Goal: Information Seeking & Learning: Learn about a topic

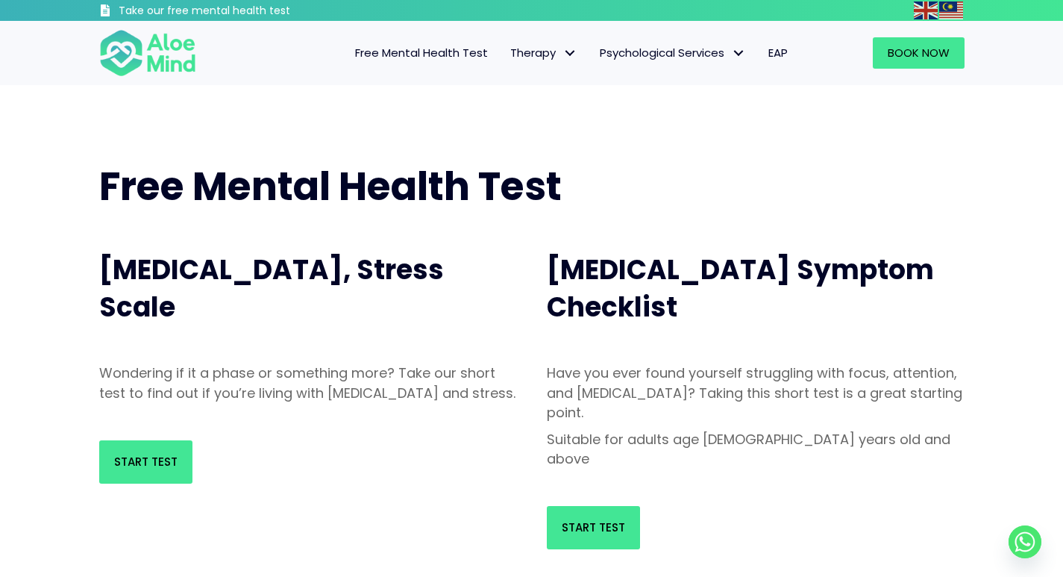
click at [447, 49] on span "Free Mental Health Test" at bounding box center [421, 53] width 133 height 16
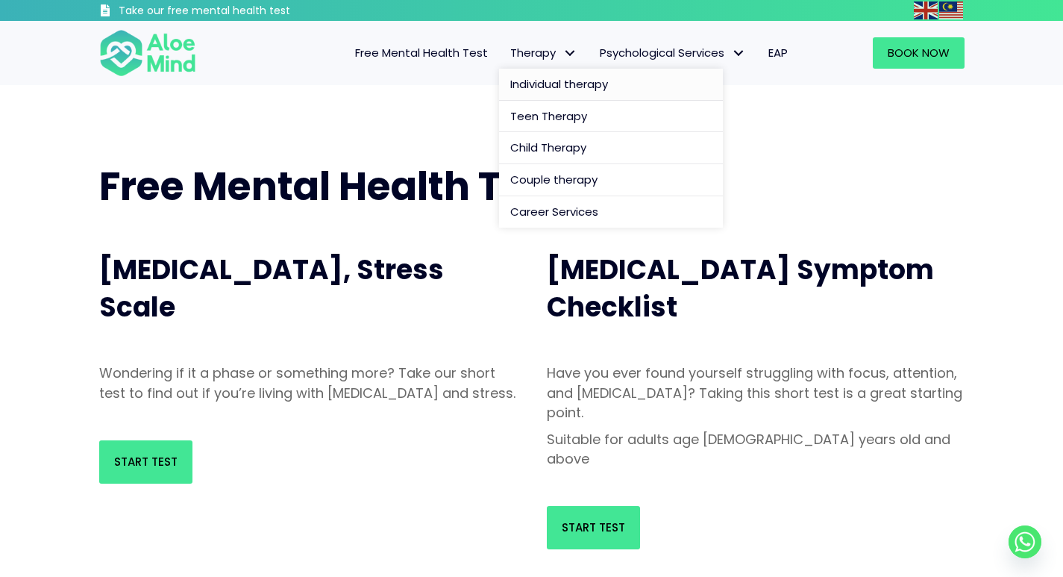
click at [566, 80] on span "Individual therapy" at bounding box center [559, 84] width 98 height 16
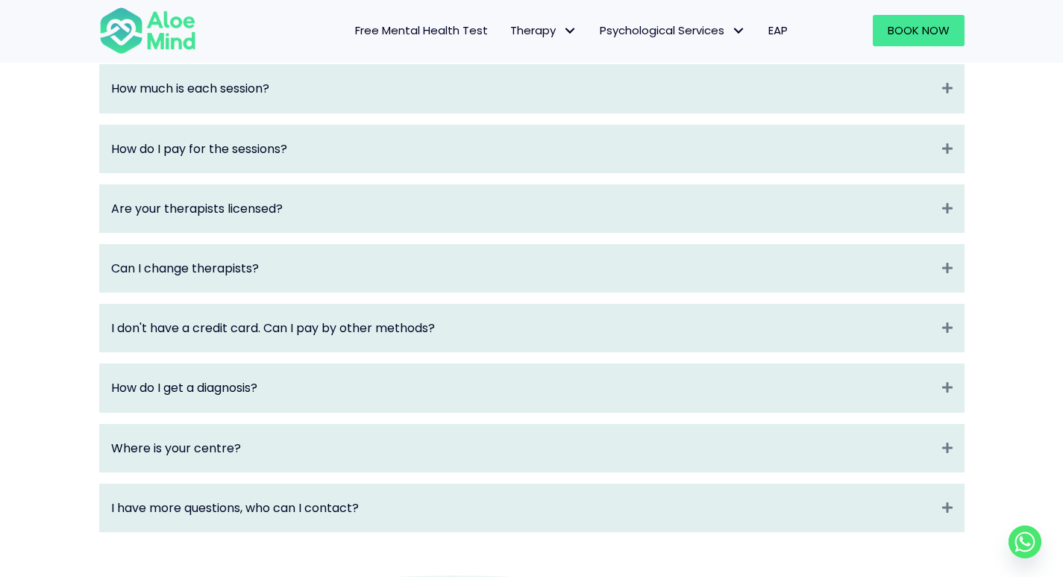
scroll to position [2015, 0]
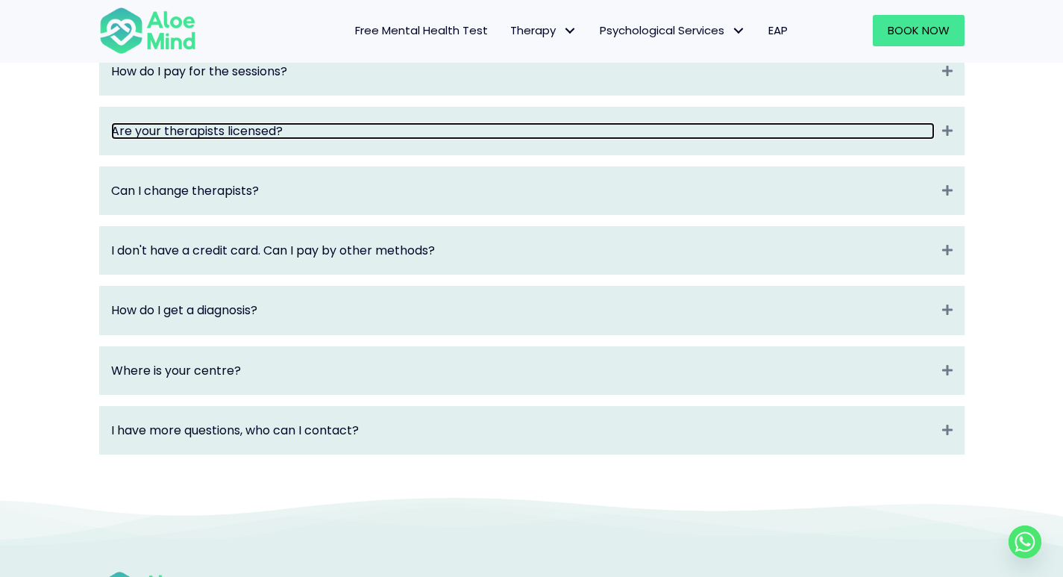
click at [384, 137] on link "Are your therapists licensed?" at bounding box center [523, 130] width 824 height 17
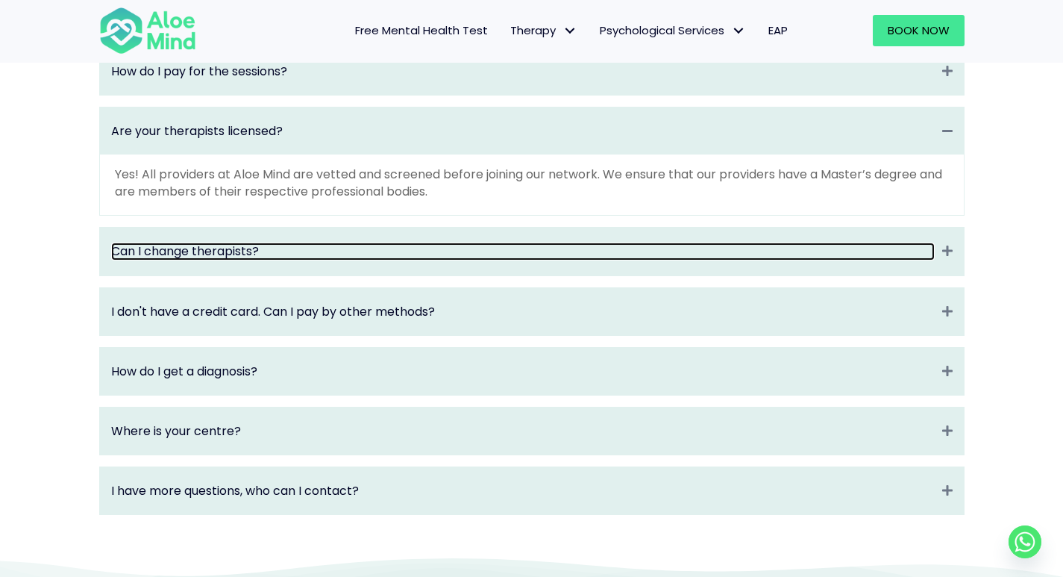
click at [419, 260] on link "Can I change therapists?" at bounding box center [523, 251] width 824 height 17
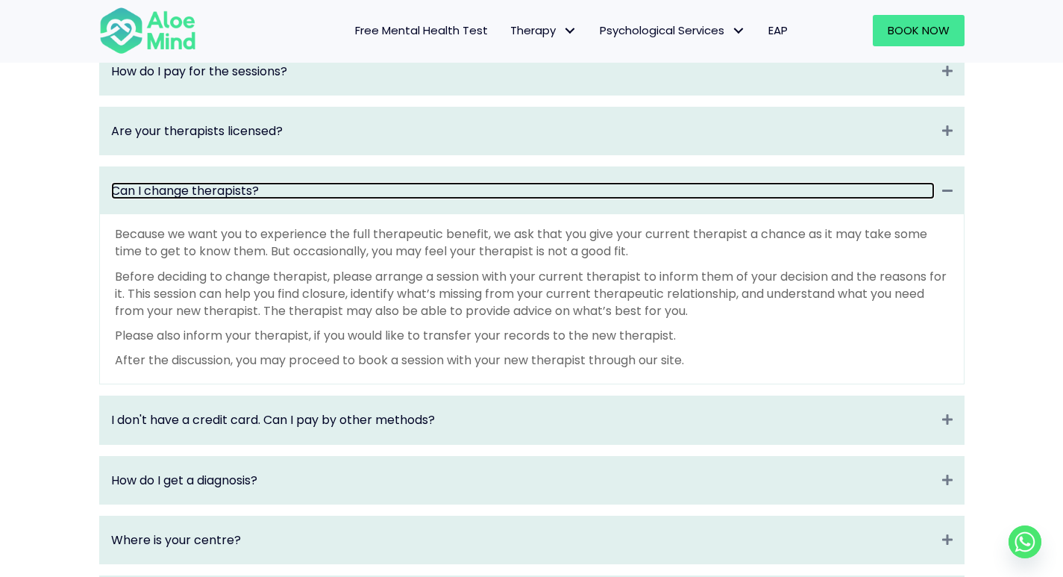
scroll to position [2090, 0]
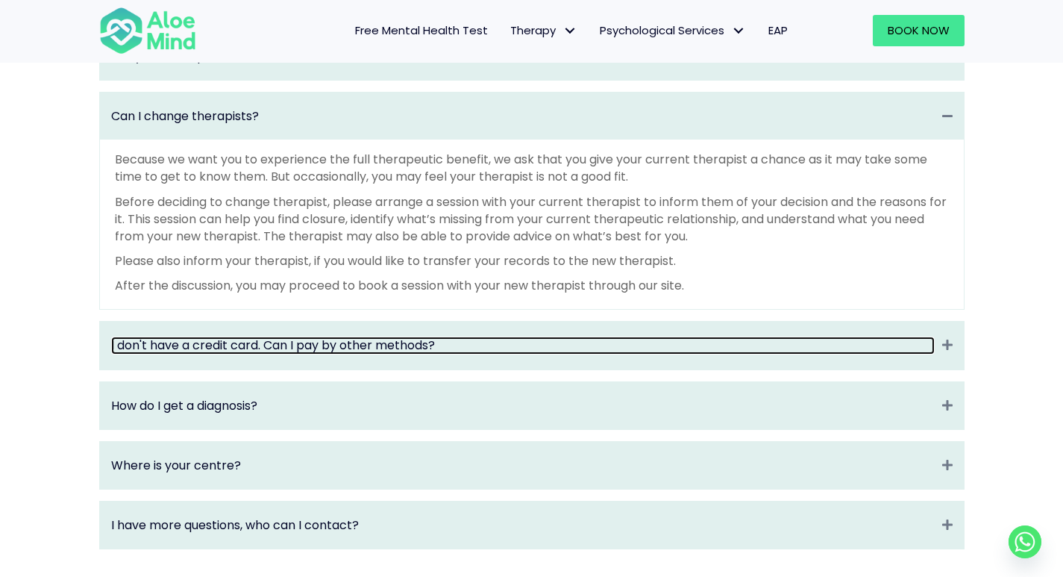
click at [473, 354] on link "I don't have a credit card. Can I pay by other methods?" at bounding box center [523, 345] width 824 height 17
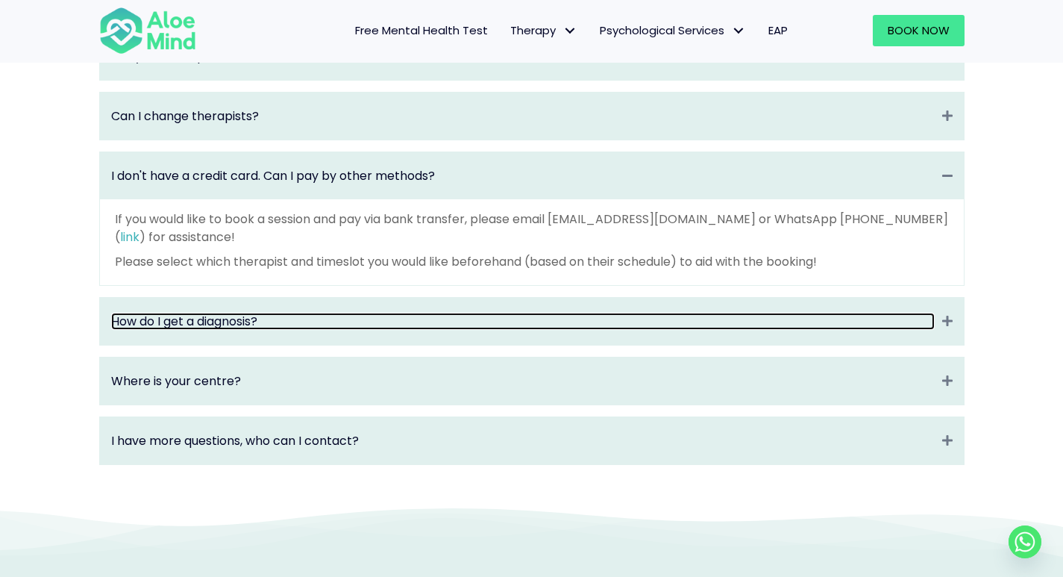
click at [472, 330] on link "How do I get a diagnosis?" at bounding box center [523, 321] width 824 height 17
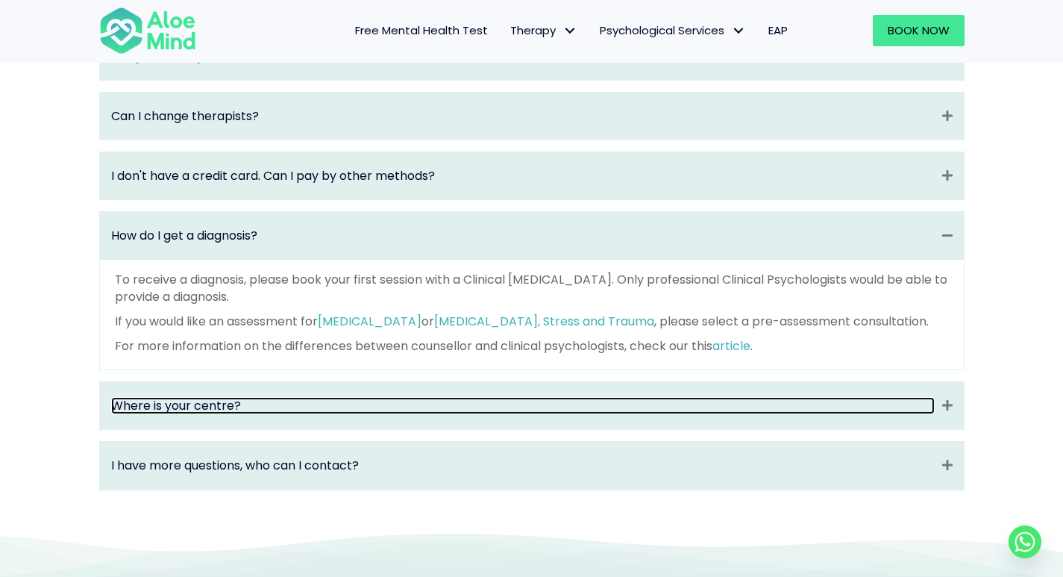
click at [452, 413] on link "Where is your centre?" at bounding box center [523, 405] width 824 height 17
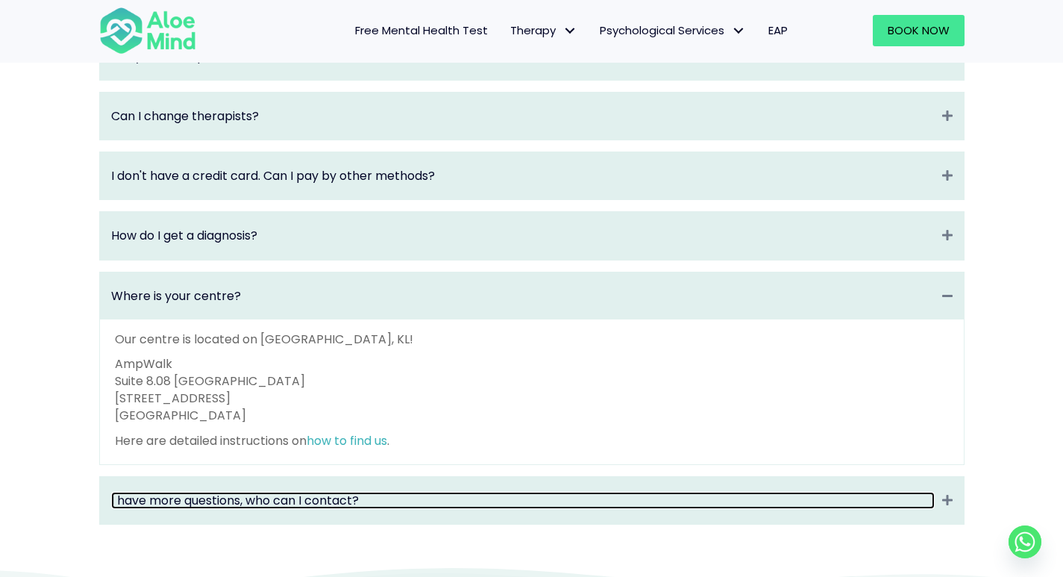
click at [215, 509] on link "I have more questions, who can I contact?" at bounding box center [523, 500] width 824 height 17
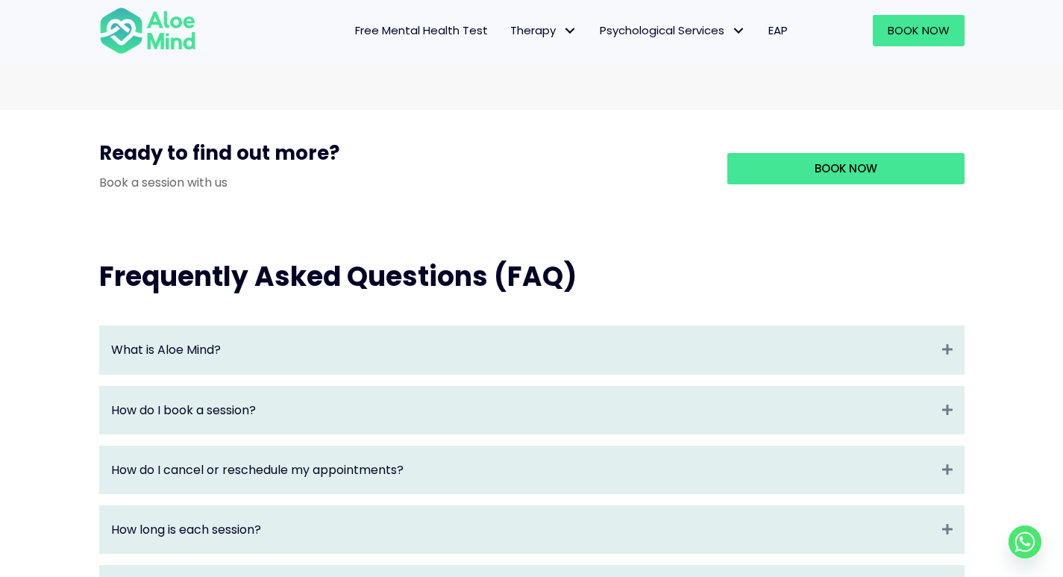
scroll to position [1343, 0]
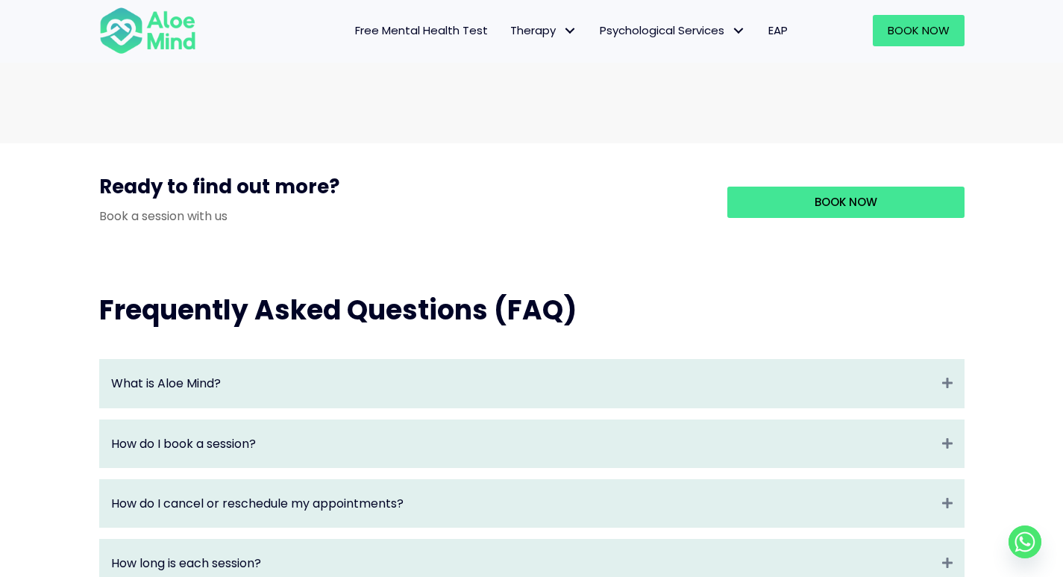
click at [365, 407] on div "What is Aloe Mind? Expand" at bounding box center [532, 383] width 864 height 47
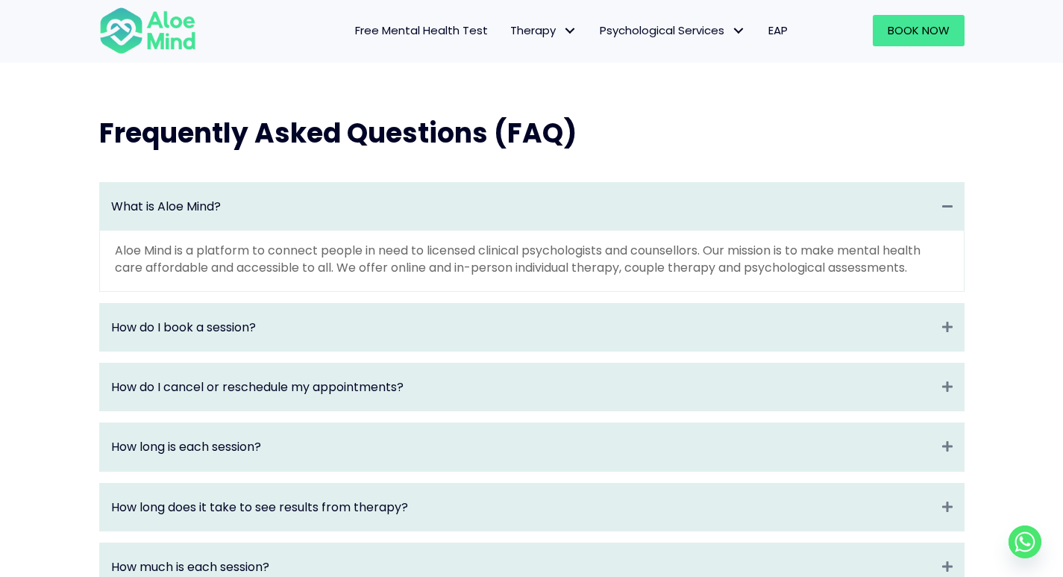
scroll to position [1567, 0]
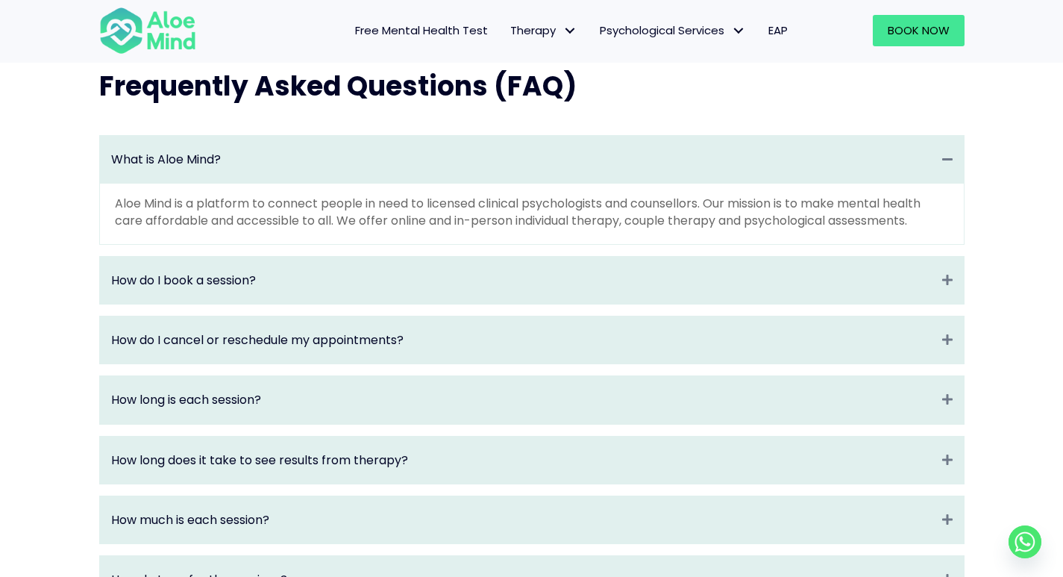
click at [330, 283] on div "How do I book a session? Expand" at bounding box center [532, 280] width 864 height 47
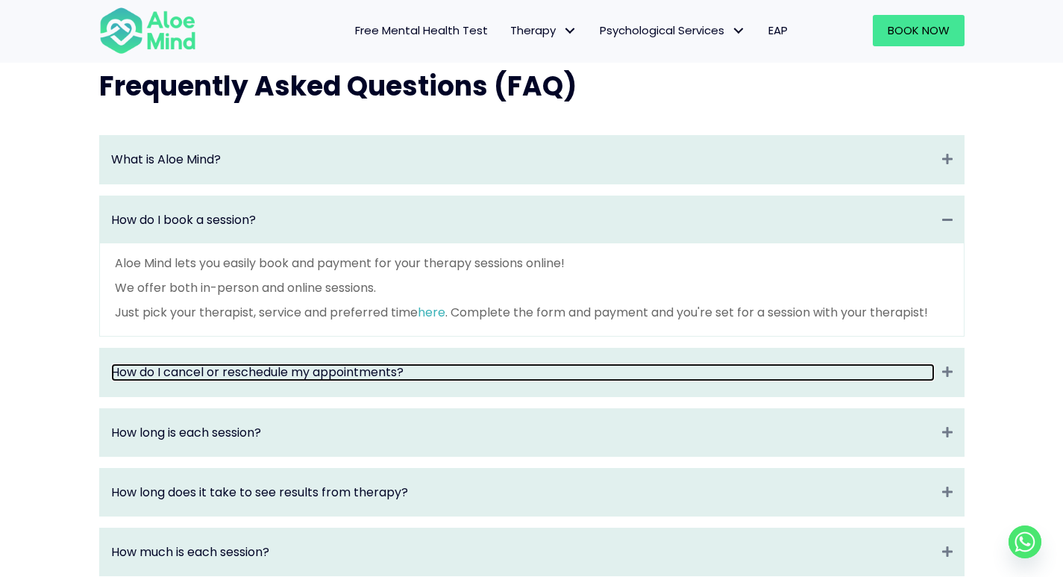
click at [323, 381] on link "How do I cancel or reschedule my appointments?" at bounding box center [523, 371] width 824 height 17
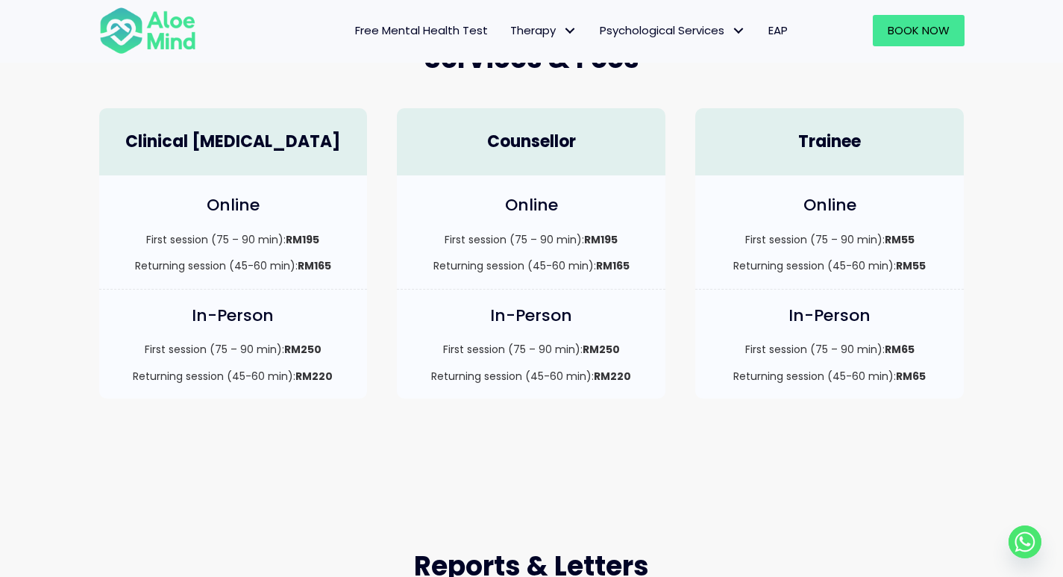
scroll to position [0, 0]
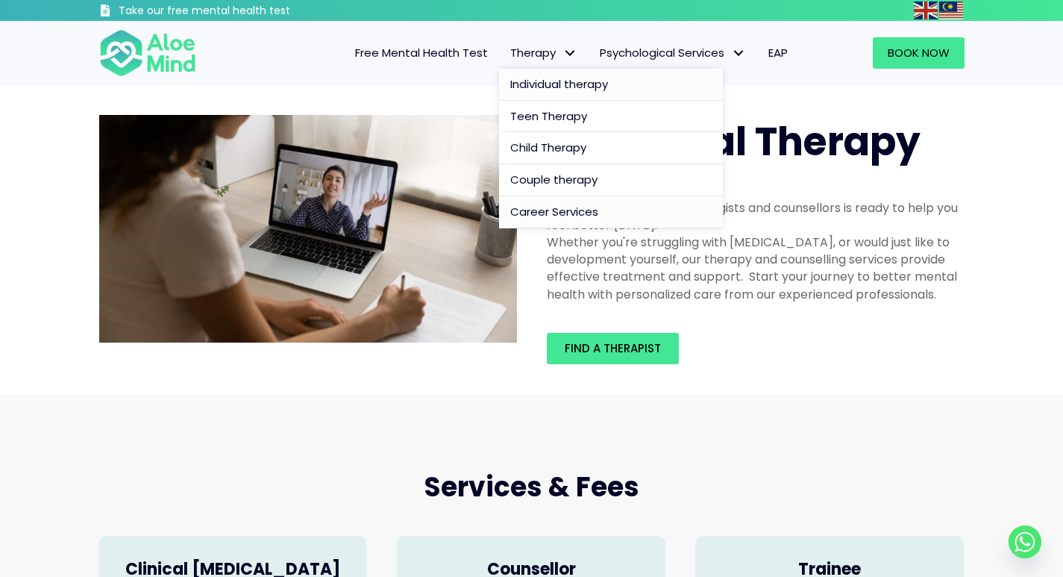
click at [584, 213] on span "Career Services" at bounding box center [554, 212] width 88 height 16
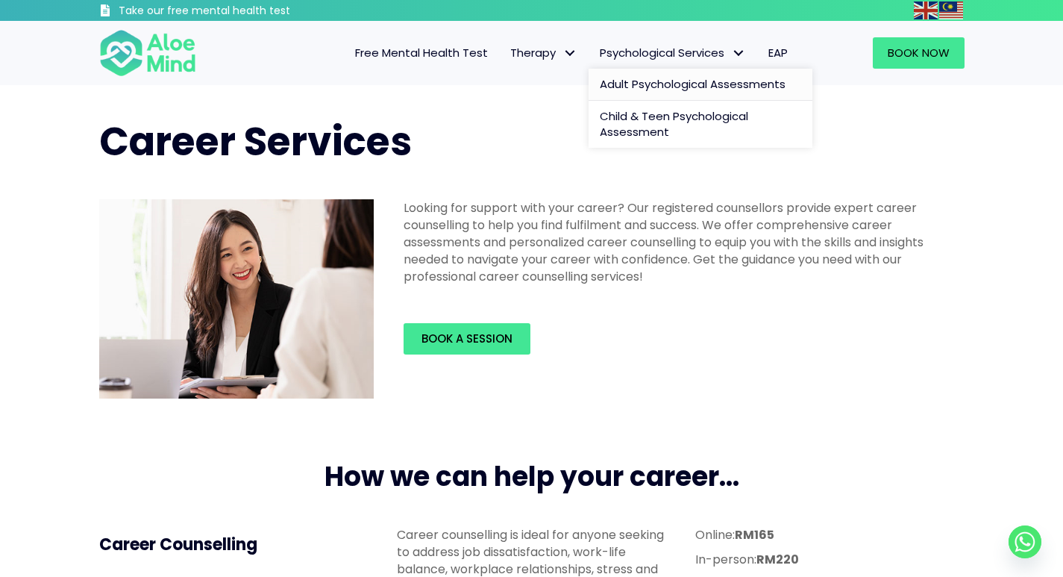
click at [717, 87] on span "Adult Psychological Assessments" at bounding box center [693, 84] width 186 height 16
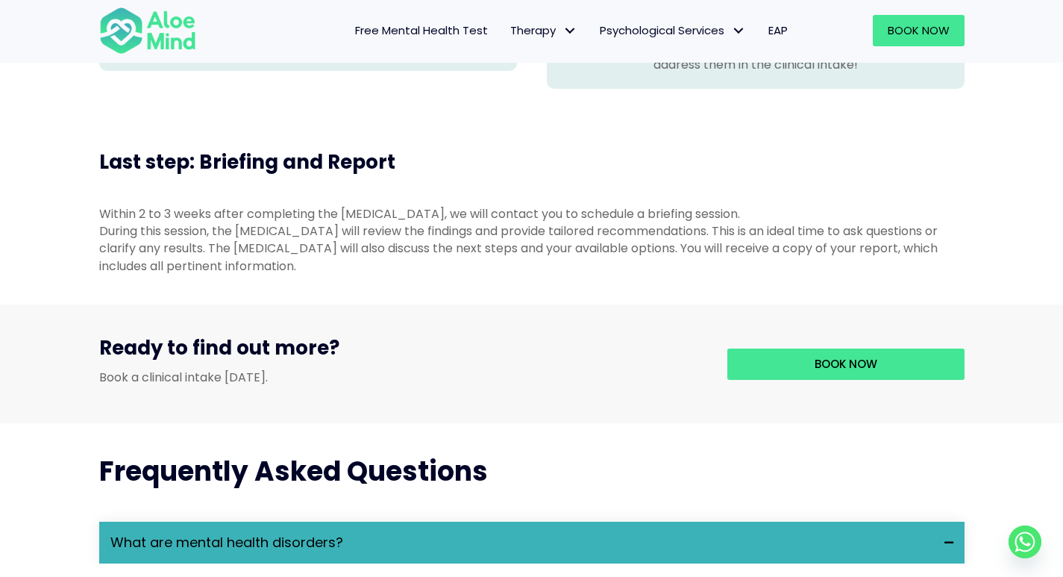
scroll to position [1791, 0]
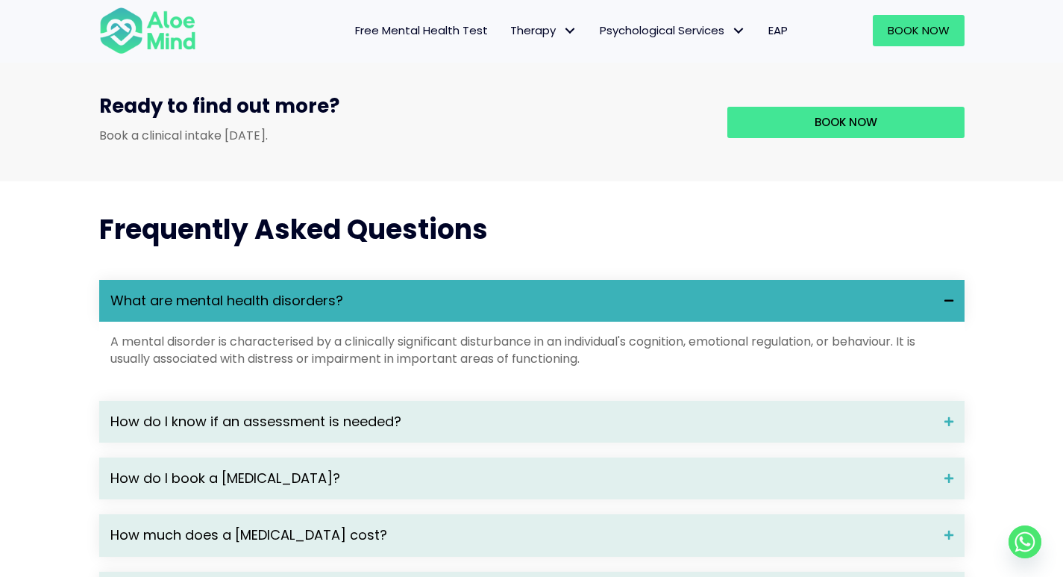
click at [785, 28] on span "EAP" at bounding box center [778, 30] width 19 height 16
